Goal: Check status: Check status

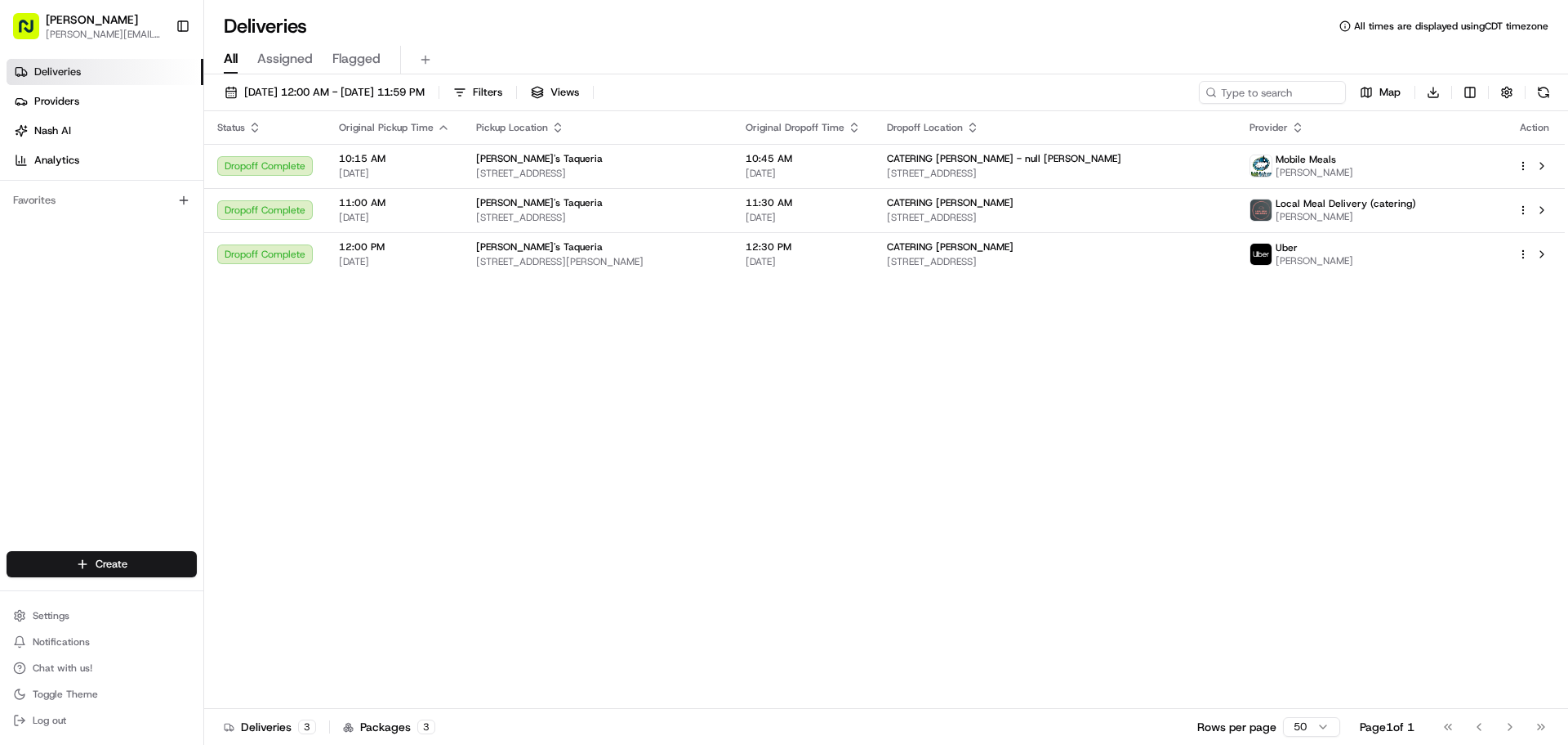
click at [411, 72] on div "All Assigned Flagged" at bounding box center [886, 60] width 1364 height 29
click at [410, 87] on span "[DATE] 12:00 AM - [DATE] 11:59 PM" at bounding box center [334, 92] width 181 height 14
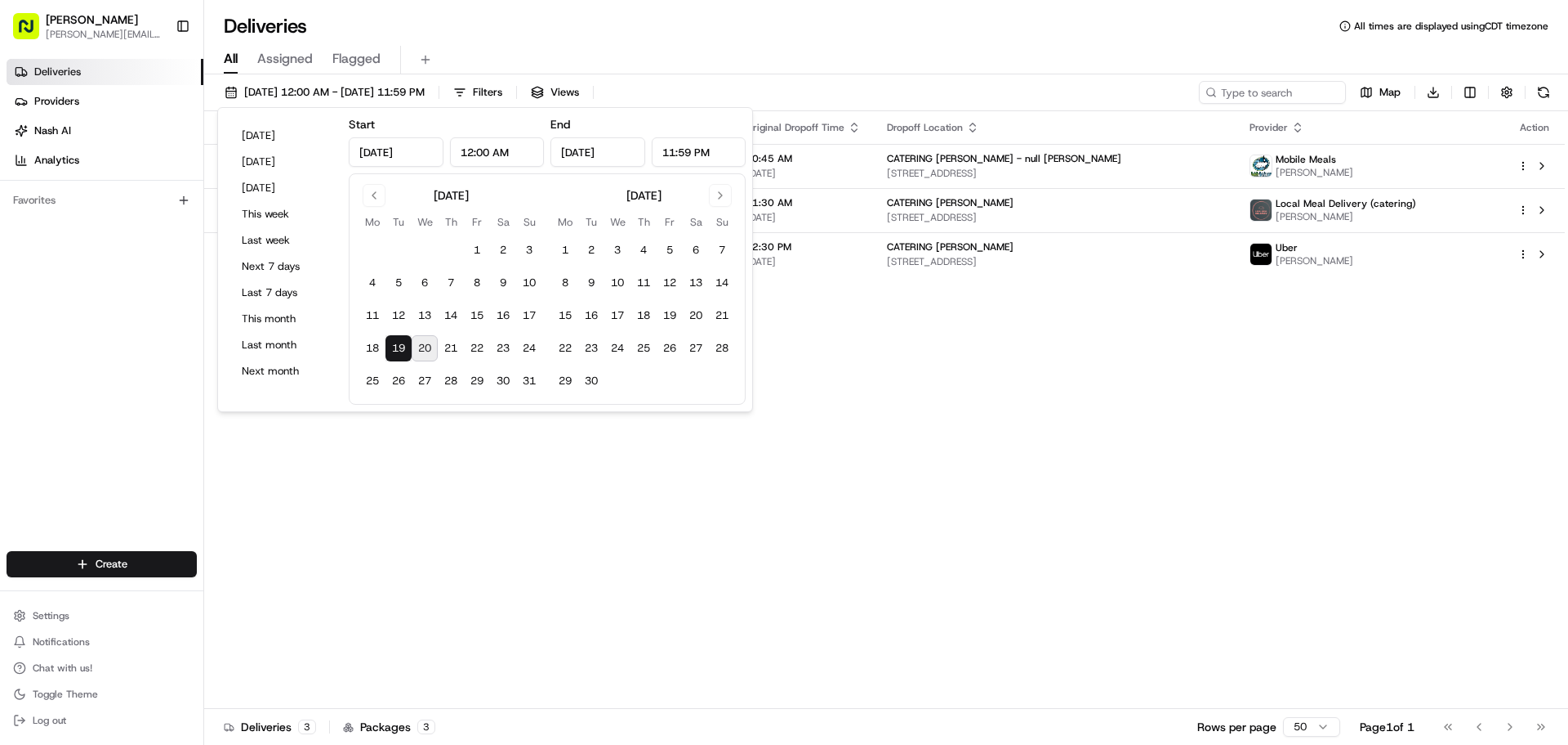
click at [428, 344] on button "20" at bounding box center [424, 348] width 26 height 26
type input "[DATE]"
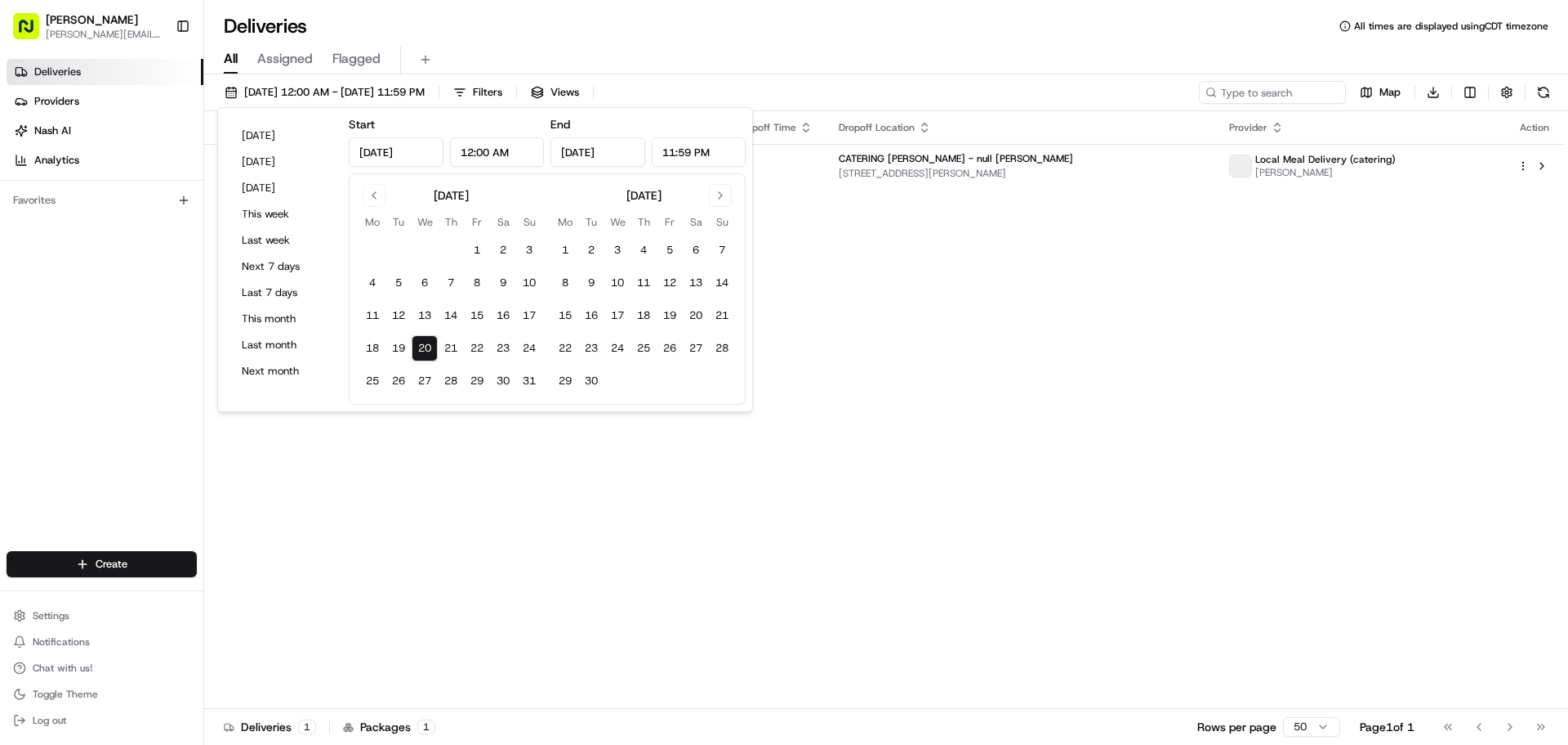
click at [428, 344] on button "20" at bounding box center [424, 348] width 26 height 26
click at [1048, 437] on div "Status Original Pickup Time Pickup Location Original Dropoff Time Dropoff Locat…" at bounding box center [885, 409] width 1361 height 597
